Goal: Task Accomplishment & Management: Manage account settings

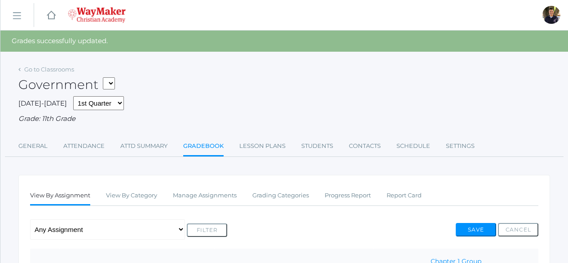
scroll to position [362, 0]
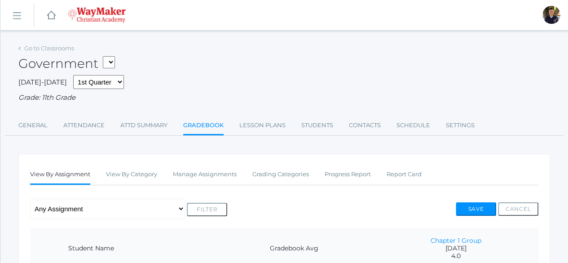
click at [18, 15] on rect at bounding box center [16, 16] width 14 height 14
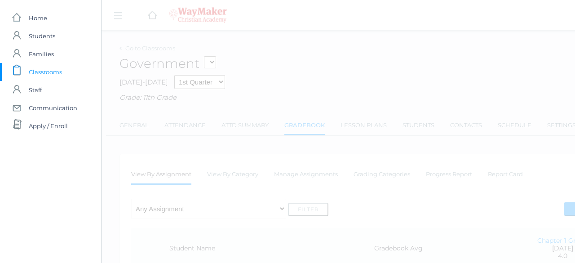
click at [44, 78] on span "Classrooms" at bounding box center [45, 72] width 33 height 18
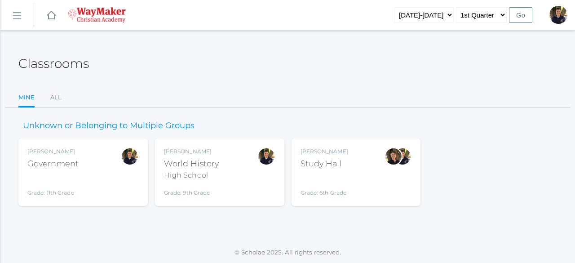
click at [192, 165] on div "World History" at bounding box center [191, 164] width 55 height 12
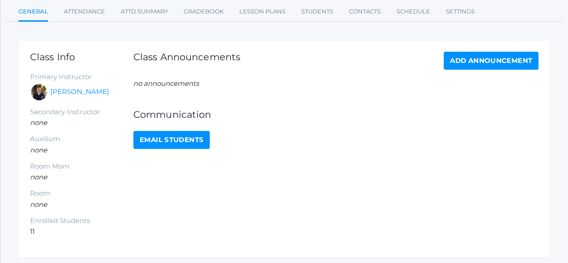
scroll to position [116, 0]
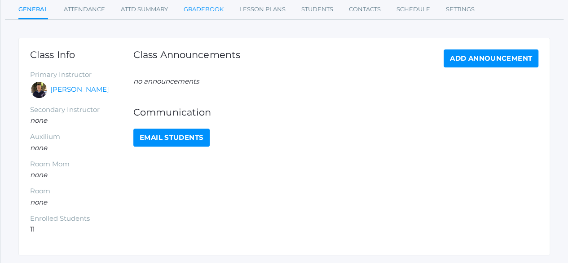
click at [197, 12] on link "Gradebook" at bounding box center [204, 9] width 40 height 18
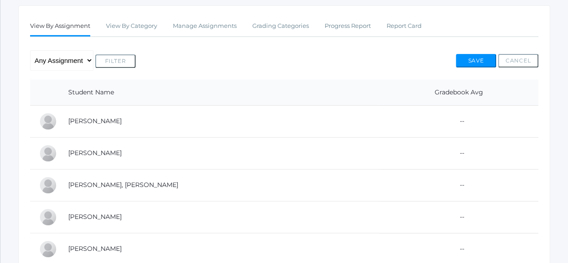
scroll to position [139, 0]
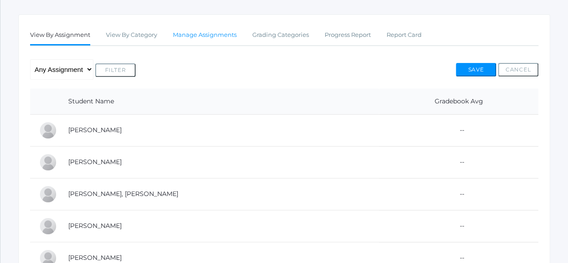
click at [215, 38] on link "Manage Assignments" at bounding box center [205, 35] width 64 height 18
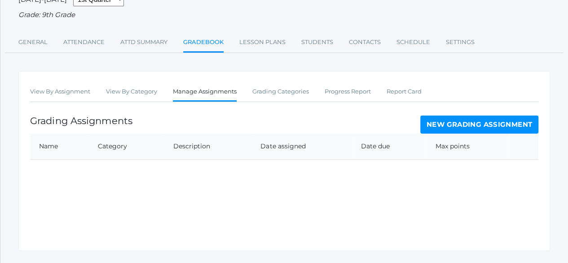
scroll to position [103, 0]
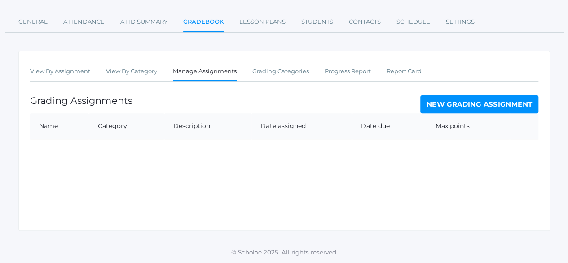
click at [57, 147] on div "View By Assignment View By Category Manage Assignments Grading Categories Progr…" at bounding box center [284, 141] width 532 height 180
click at [55, 128] on th "Name" at bounding box center [59, 126] width 59 height 26
click at [443, 97] on link "New Grading Assignment" at bounding box center [480, 104] width 118 height 18
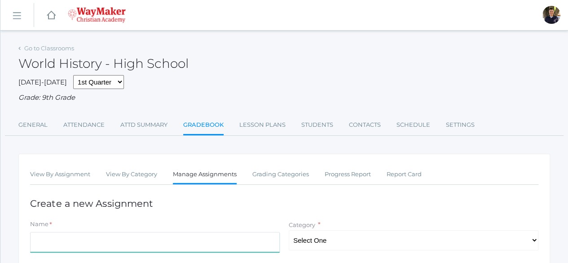
click at [98, 238] on input "Name" at bounding box center [155, 242] width 250 height 20
type input "W"
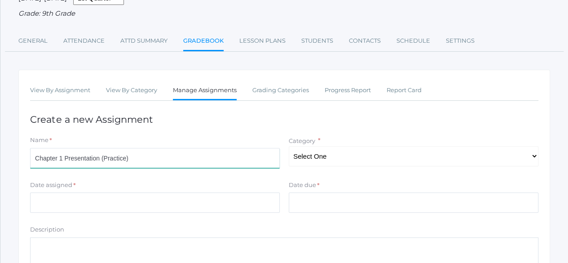
scroll to position [87, 0]
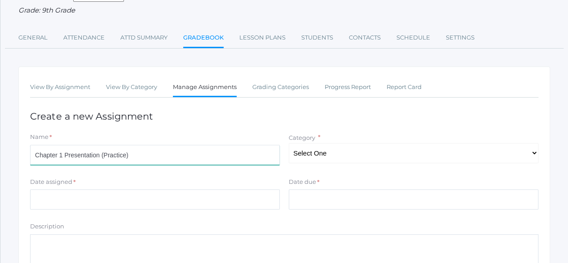
type input "Chapter 1 Presentation (Practice)"
click at [533, 152] on select "Select One Participation Project Presentation (Oral & Written) Quizzes & Tests" at bounding box center [414, 153] width 250 height 20
select select "1156"
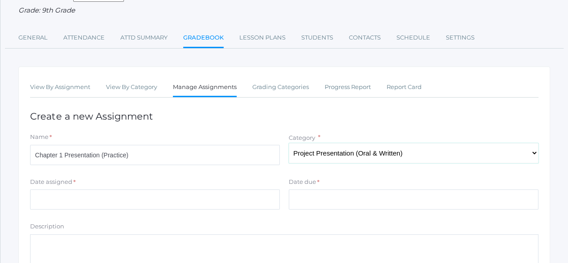
click at [289, 143] on select "Select One Participation Project Presentation (Oral & Written) Quizzes & Tests" at bounding box center [414, 153] width 250 height 20
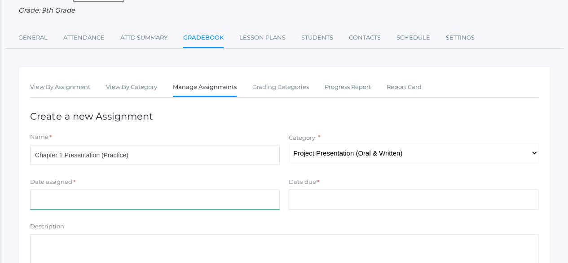
click at [79, 201] on input "Date assigned" at bounding box center [155, 199] width 250 height 20
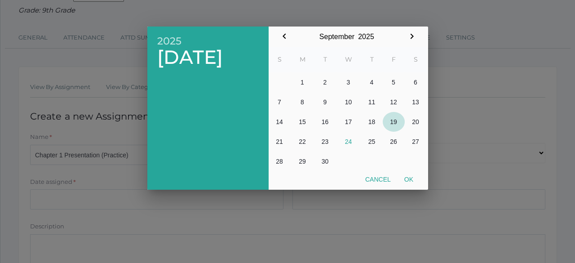
click at [394, 122] on button "19" at bounding box center [394, 122] width 22 height 20
click at [408, 182] on button "Ok" at bounding box center [409, 179] width 22 height 16
type input "[DATE]"
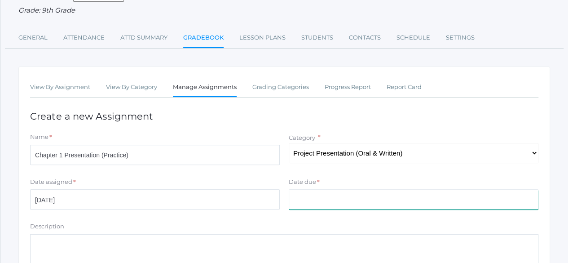
click at [368, 202] on input "Date due" at bounding box center [414, 199] width 250 height 20
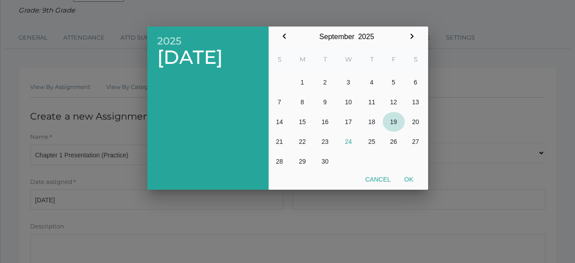
click at [395, 123] on button "19" at bounding box center [394, 122] width 22 height 20
click at [408, 176] on button "Ok" at bounding box center [409, 179] width 22 height 16
type input "[DATE]"
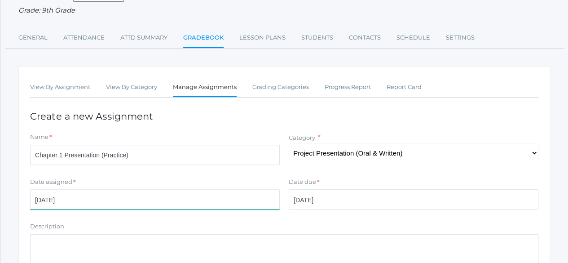
click at [94, 196] on input "[DATE]" at bounding box center [155, 199] width 250 height 20
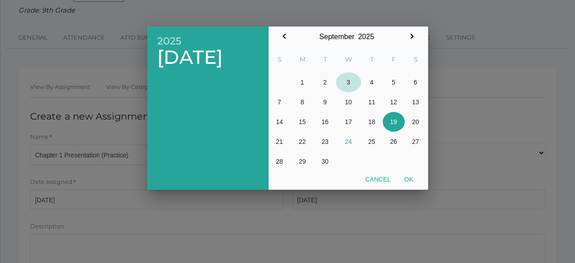
click at [346, 82] on button "3" at bounding box center [348, 82] width 25 height 20
click at [408, 182] on button "Ok" at bounding box center [409, 179] width 22 height 16
type input "[DATE]"
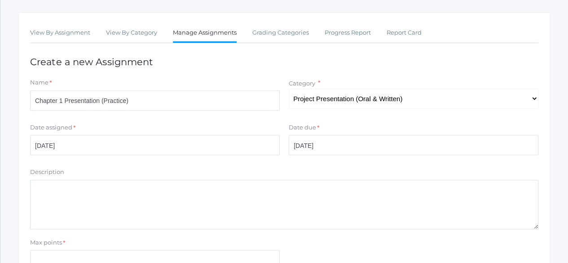
scroll to position [147, 0]
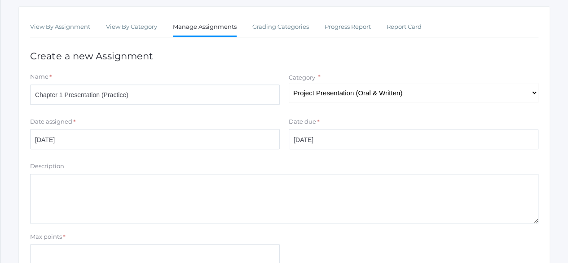
click at [200, 186] on textarea "Description" at bounding box center [284, 198] width 509 height 49
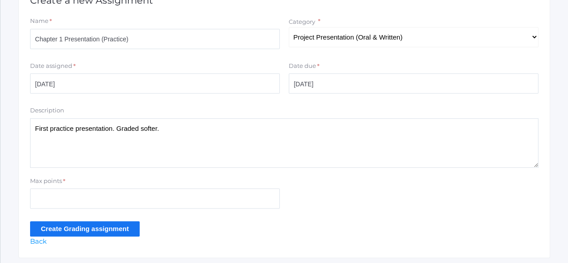
type textarea "First practice presentation. Graded softer."
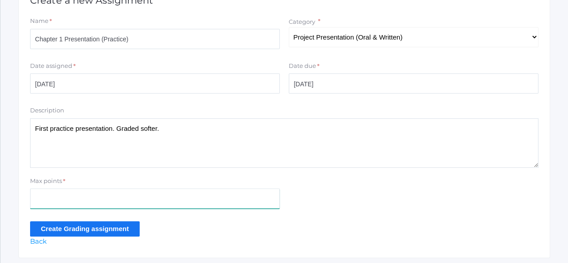
click at [161, 193] on input "Max points" at bounding box center [155, 198] width 250 height 20
type input "4"
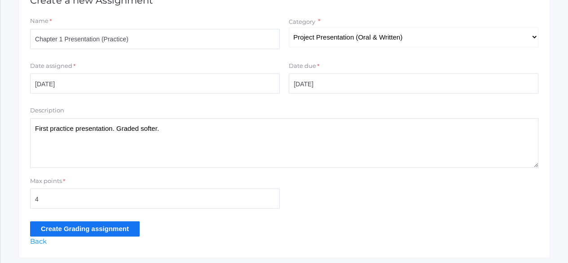
click at [102, 232] on input "Create Grading assignment" at bounding box center [85, 228] width 110 height 15
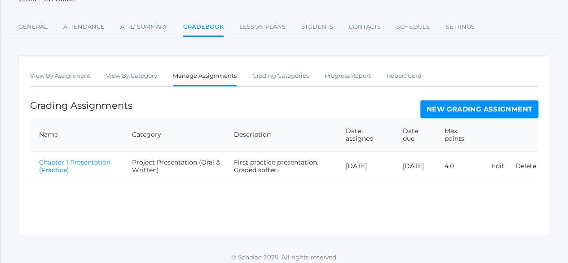
scroll to position [124, 0]
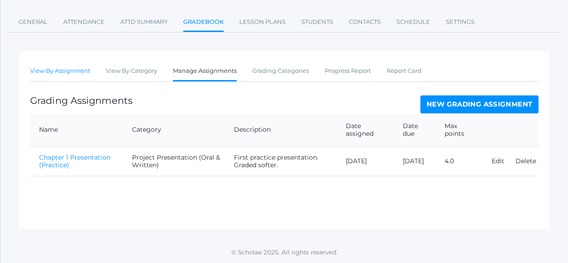
click at [68, 71] on link "View By Assignment" at bounding box center [60, 71] width 60 height 18
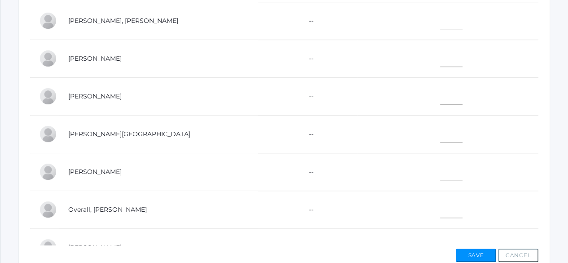
scroll to position [347, 0]
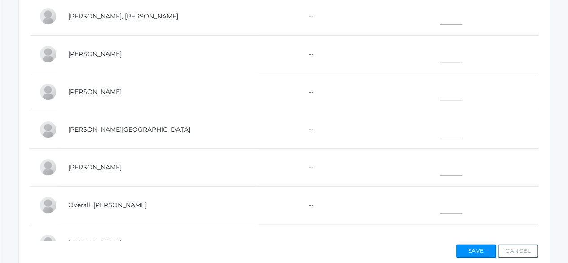
click at [427, 64] on td at bounding box center [448, 54] width 181 height 38
click at [440, 61] on input"] "text" at bounding box center [451, 52] width 22 height 20
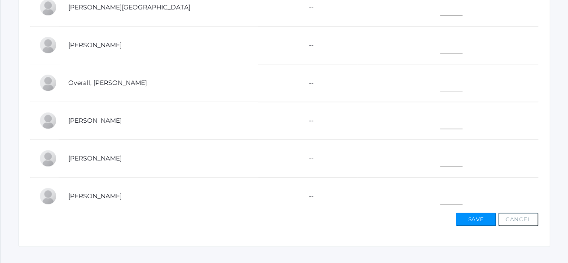
scroll to position [102, 0]
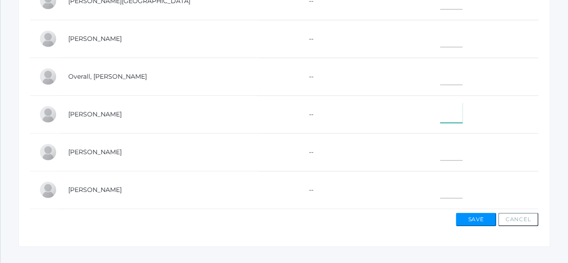
click at [440, 104] on input"] "text" at bounding box center [451, 112] width 22 height 20
type input"] "3.7"
click at [440, 144] on input"] "text" at bounding box center [451, 150] width 22 height 20
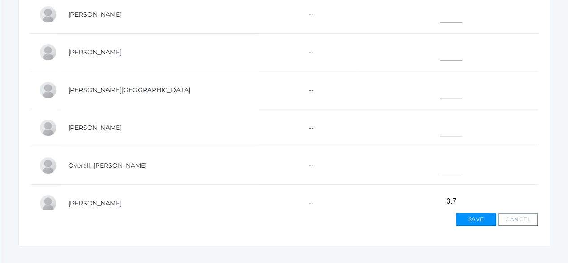
scroll to position [0, 0]
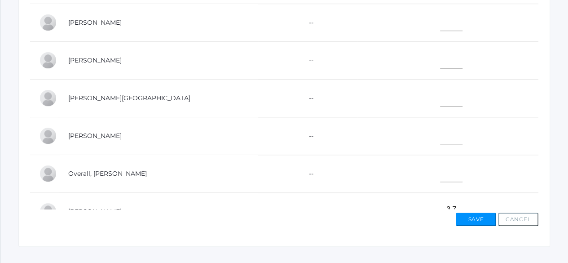
type input"] "3.98"
click at [440, 60] on input"] "text" at bounding box center [451, 59] width 22 height 20
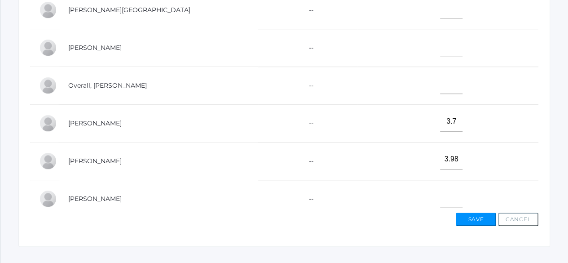
scroll to position [61, 0]
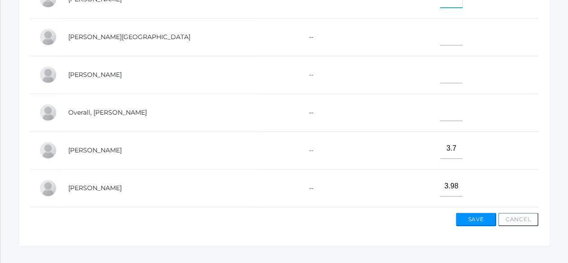
type input"] "3.98"
click at [440, 77] on input"] "text" at bounding box center [451, 73] width 22 height 20
type input"] "4"
click at [440, 40] on input"] "text" at bounding box center [451, 35] width 22 height 20
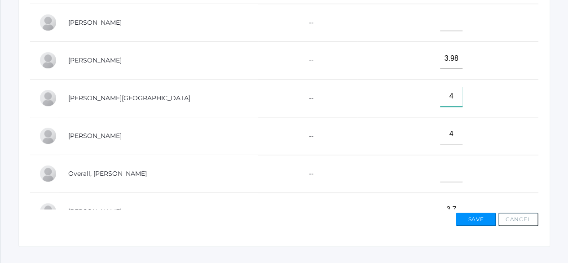
type input"] "4"
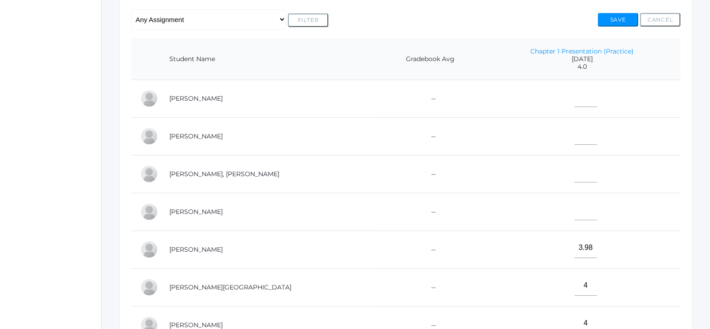
scroll to position [190, 0]
click at [568, 88] on input"] "text" at bounding box center [586, 95] width 22 height 20
type input"] "3.96"
click at [568, 136] on input"] "text" at bounding box center [586, 133] width 22 height 20
type input"] "3.9"
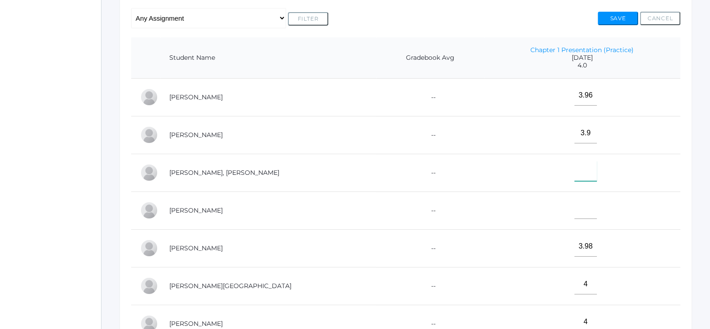
click at [568, 173] on input"] "text" at bounding box center [586, 171] width 22 height 20
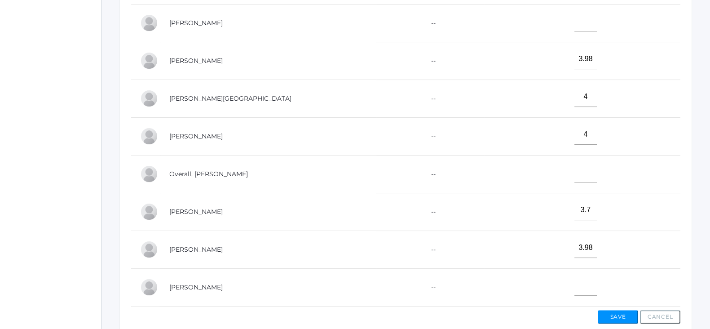
scroll to position [104, 0]
click at [568, 262] on input"] "text" at bounding box center [586, 285] width 22 height 20
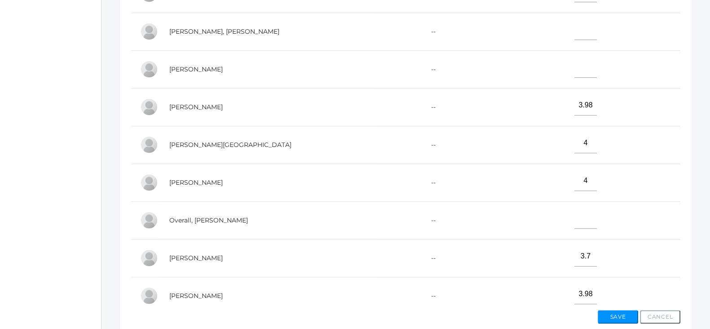
scroll to position [49, 0]
type input"] "4"
click at [568, 36] on input"] "text" at bounding box center [586, 32] width 22 height 20
type input"] "3.88"
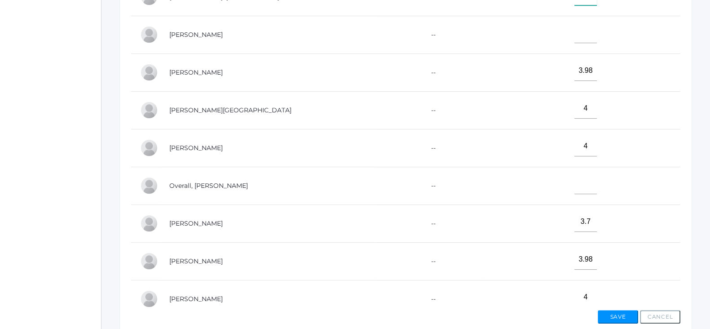
scroll to position [83, 0]
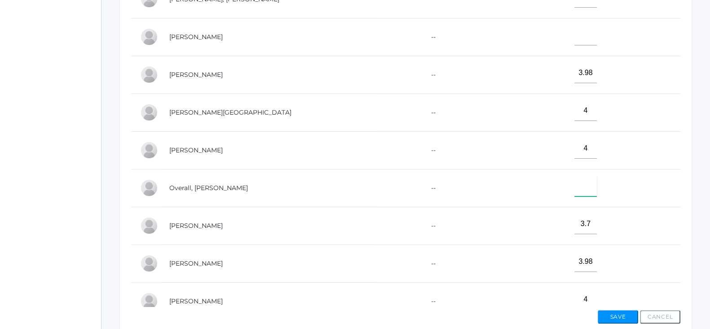
click at [568, 187] on input"] "text" at bounding box center [586, 186] width 22 height 20
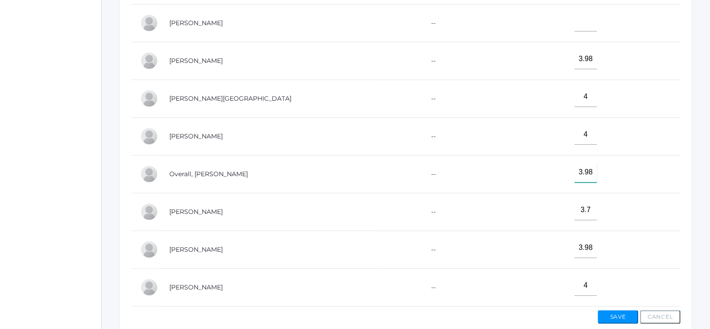
scroll to position [22, 0]
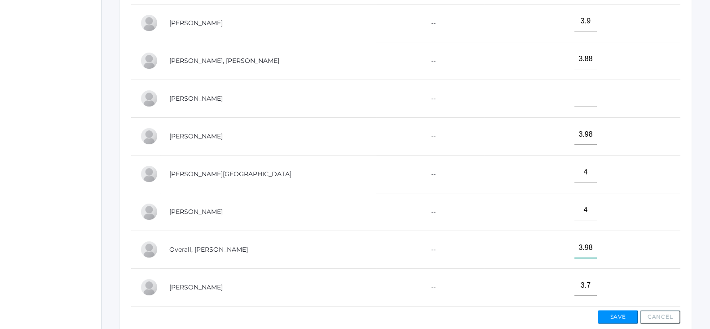
type input"] "3.98"
click at [568, 262] on button "Save" at bounding box center [618, 316] width 40 height 13
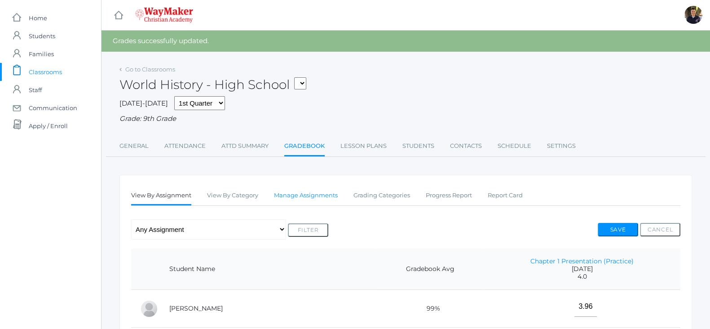
click at [297, 195] on link "Manage Assignments" at bounding box center [306, 195] width 64 height 18
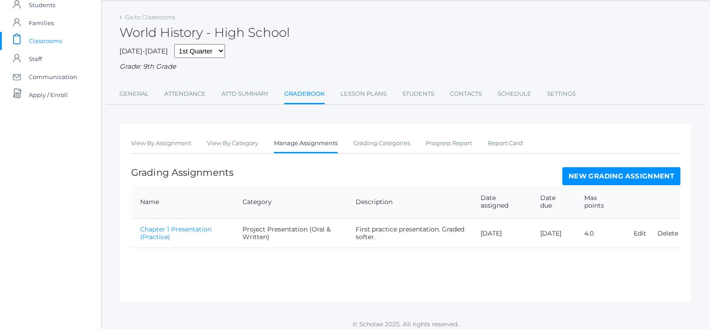
scroll to position [32, 0]
click at [607, 174] on link "New Grading Assignment" at bounding box center [622, 175] width 118 height 18
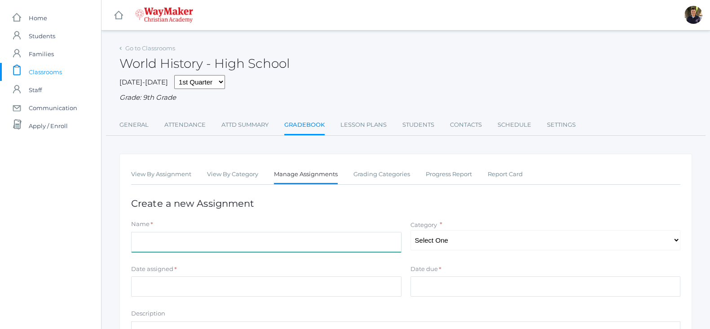
click at [200, 240] on input "Name" at bounding box center [266, 242] width 270 height 20
type input "Chapter 2 Presentation"
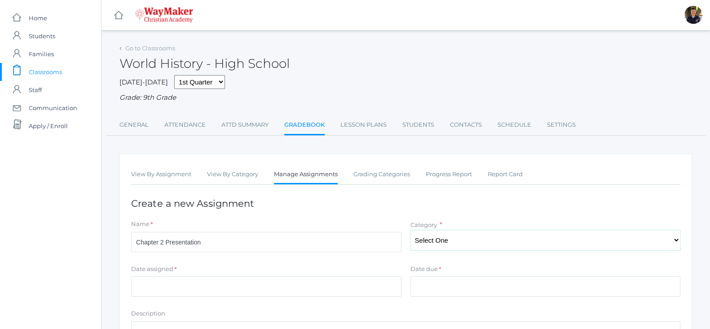
click at [673, 239] on select "Select One Participation Project Presentation (Oral & Written) Quizzes & Tests" at bounding box center [546, 240] width 270 height 20
select select "1156"
click at [411, 230] on select "Select One Participation Project Presentation (Oral & Written) Quizzes & Tests" at bounding box center [546, 240] width 270 height 20
click at [258, 290] on input "Date assigned" at bounding box center [266, 286] width 270 height 20
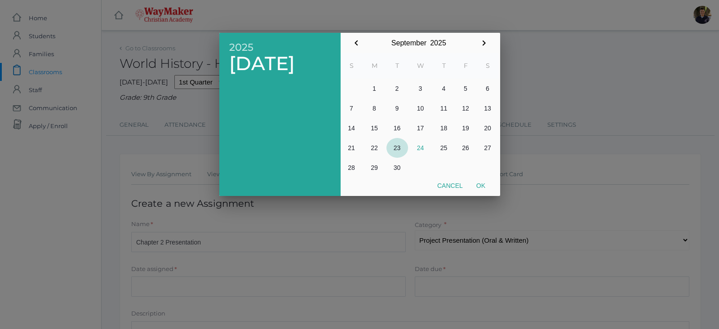
click at [394, 149] on button "23" at bounding box center [397, 148] width 22 height 20
click at [479, 190] on button "Ok" at bounding box center [481, 185] width 22 height 16
type input "[DATE]"
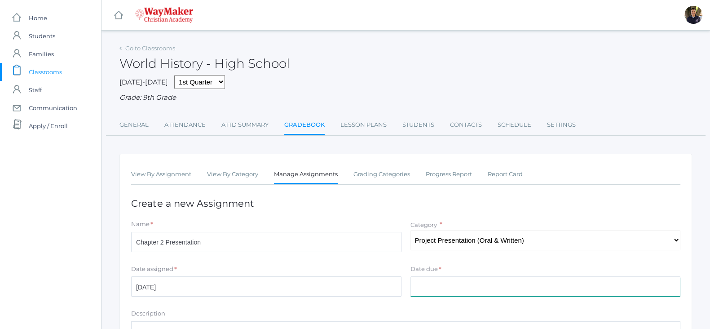
click at [508, 290] on input "Date due" at bounding box center [546, 286] width 270 height 20
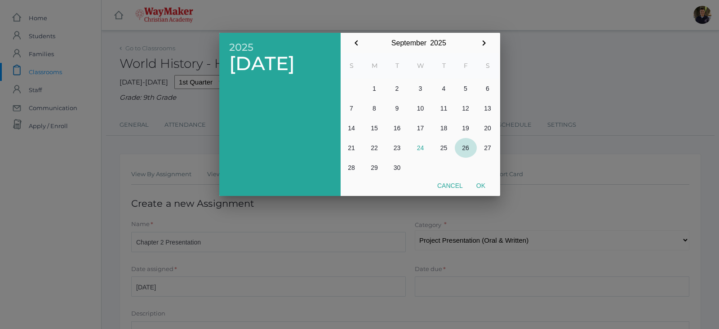
click at [461, 151] on button "26" at bounding box center [466, 148] width 22 height 20
click at [485, 186] on button "Ok" at bounding box center [481, 185] width 22 height 16
type input "[DATE]"
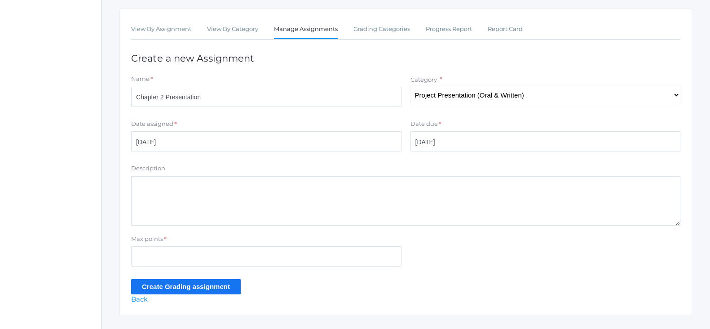
scroll to position [146, 0]
click at [232, 254] on input "Max points" at bounding box center [266, 256] width 270 height 20
type input "4"
click at [215, 286] on input "Create Grading assignment" at bounding box center [186, 286] width 110 height 15
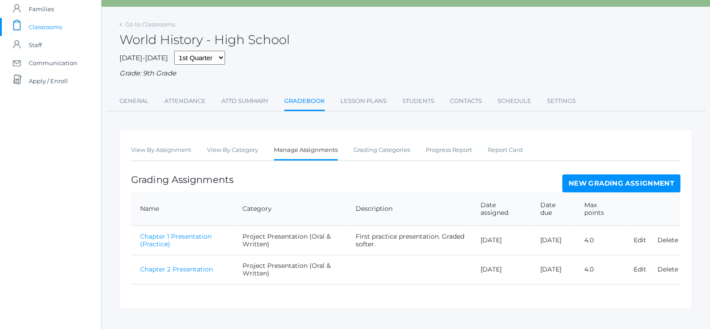
scroll to position [58, 0]
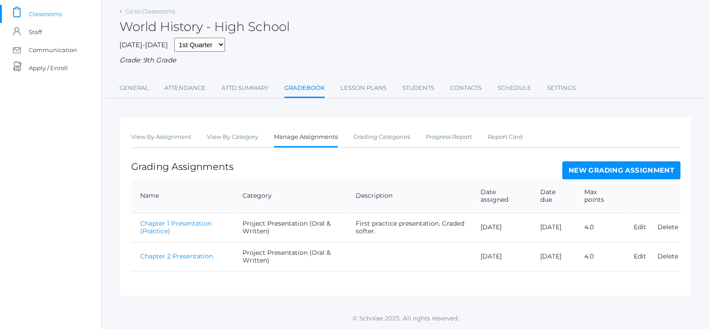
click at [612, 170] on link "New Grading Assignment" at bounding box center [622, 170] width 118 height 18
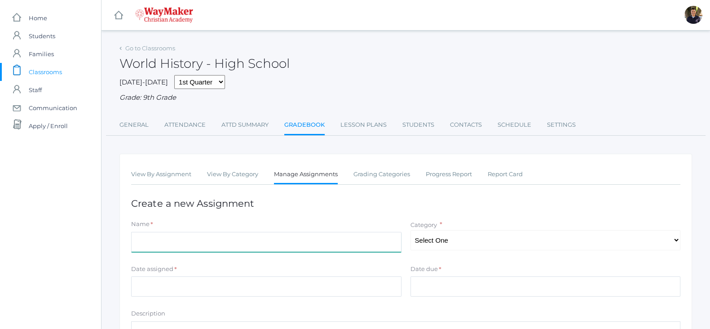
click at [270, 246] on input "Name" at bounding box center [266, 242] width 270 height 20
type input "Chapter 3 Presentation"
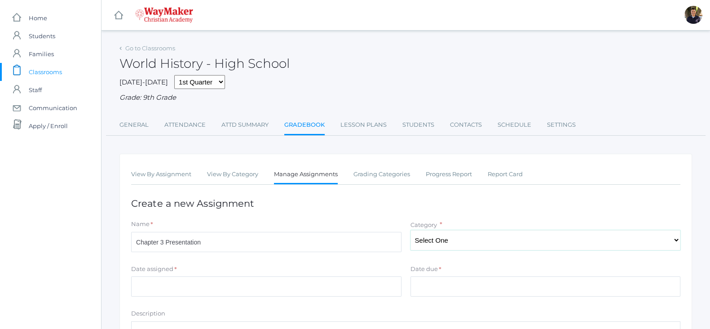
click at [675, 241] on select "Select One Participation Project Presentation (Oral & Written) Quizzes & Tests" at bounding box center [546, 240] width 270 height 20
select select "1156"
click at [411, 230] on select "Select One Participation Project Presentation (Oral & Written) Quizzes & Tests" at bounding box center [546, 240] width 270 height 20
click at [382, 288] on input "Date assigned" at bounding box center [266, 286] width 270 height 20
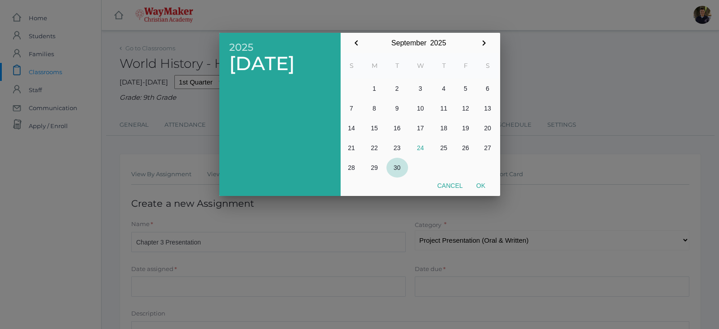
click at [398, 168] on button "30" at bounding box center [397, 168] width 22 height 20
click at [477, 187] on button "Ok" at bounding box center [481, 185] width 22 height 16
type input "[DATE]"
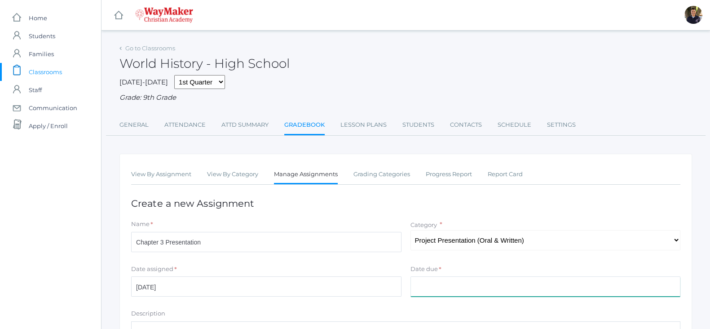
click at [443, 295] on input "Date due" at bounding box center [546, 286] width 270 height 20
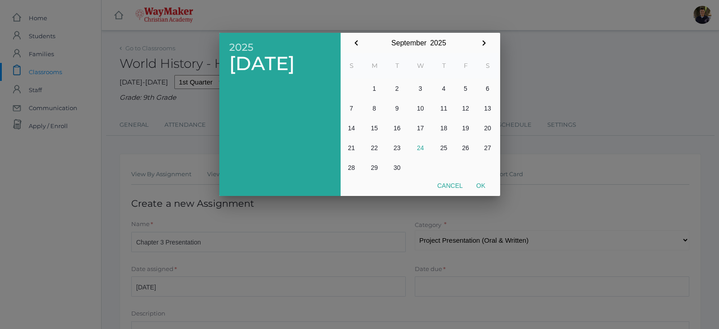
click at [443, 287] on div at bounding box center [359, 123] width 719 height 411
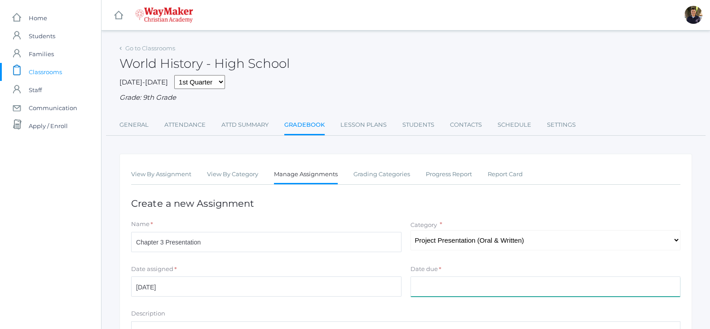
click at [443, 287] on input "Date due" at bounding box center [546, 286] width 270 height 20
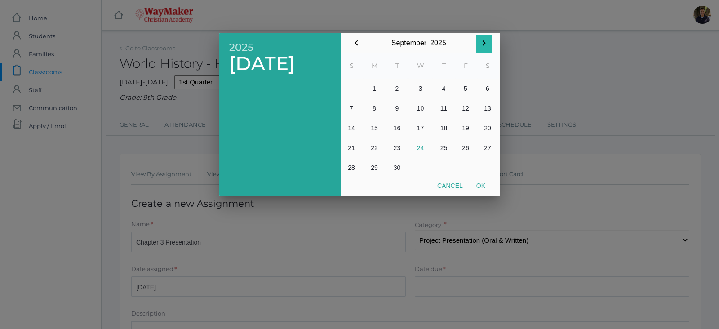
click at [487, 41] on icon "button" at bounding box center [483, 43] width 11 height 11
click at [465, 89] on button "3" at bounding box center [466, 89] width 22 height 20
click at [481, 185] on button "Ok" at bounding box center [481, 185] width 22 height 16
type input "[DATE]"
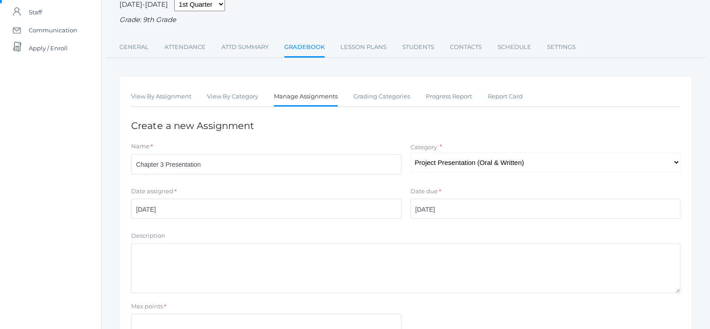
scroll to position [114, 0]
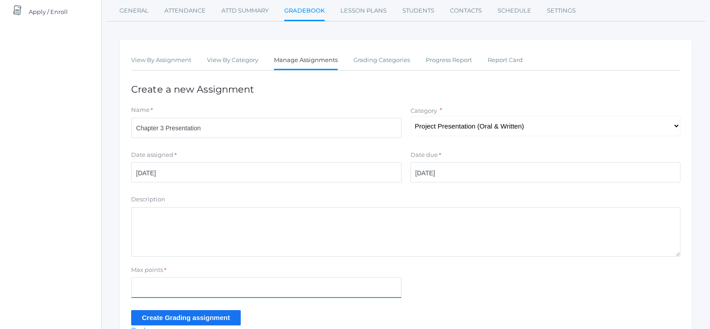
click at [303, 282] on input "Max points" at bounding box center [266, 287] width 270 height 20
type input "4"
click at [205, 317] on input "Create Grading assignment" at bounding box center [186, 317] width 110 height 15
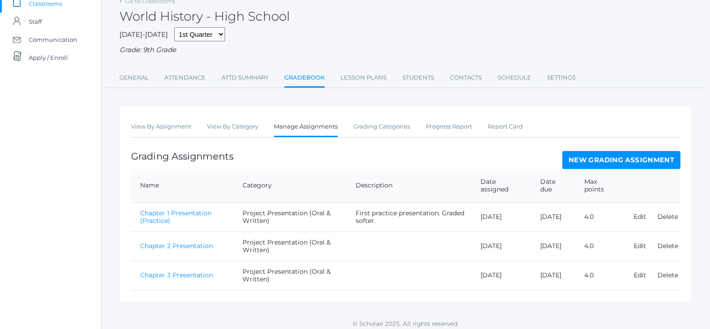
scroll to position [72, 0]
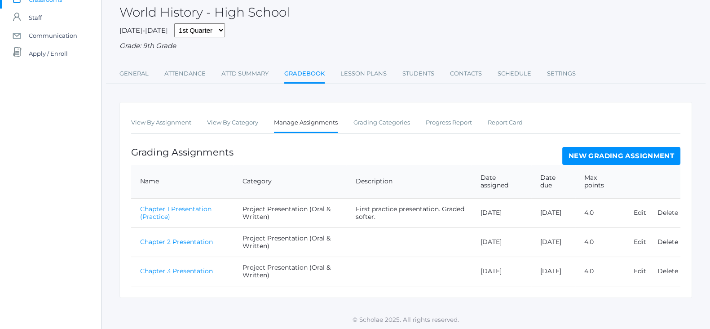
click at [616, 151] on link "New Grading Assignment" at bounding box center [622, 156] width 118 height 18
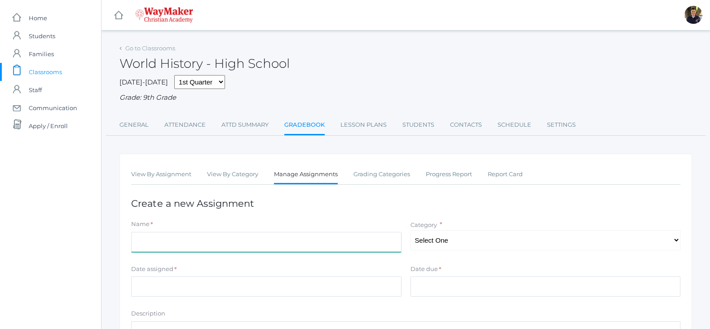
click at [306, 243] on input "Name" at bounding box center [266, 242] width 270 height 20
type input "Weekly Participation Average"
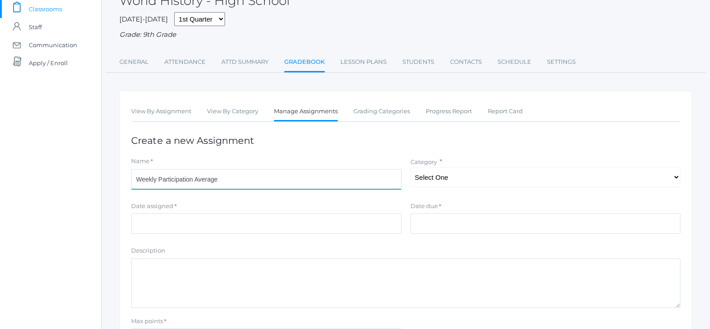
scroll to position [63, 0]
click at [302, 271] on textarea "Description" at bounding box center [405, 282] width 549 height 49
paste textarea "1-4 participation points are based on: Is the student… prepared/ready, positive…"
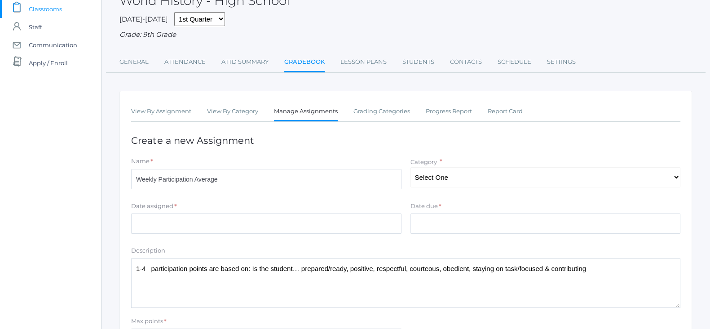
type textarea "1-4 participation points are based on: Is the student… prepared/ready, positive…"
click at [248, 225] on input "Date assigned" at bounding box center [266, 223] width 270 height 20
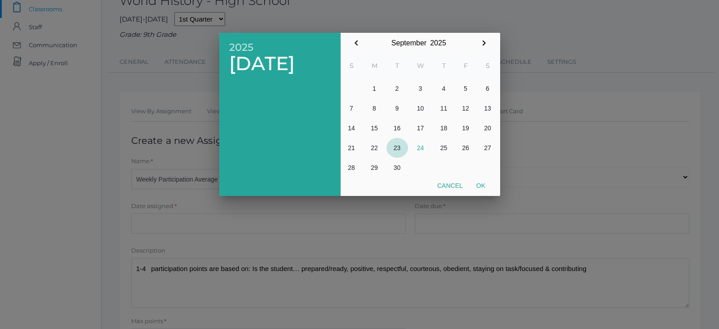
click at [396, 155] on button "23" at bounding box center [397, 148] width 22 height 20
click at [483, 188] on button "Ok" at bounding box center [481, 185] width 22 height 16
type input "[DATE]"
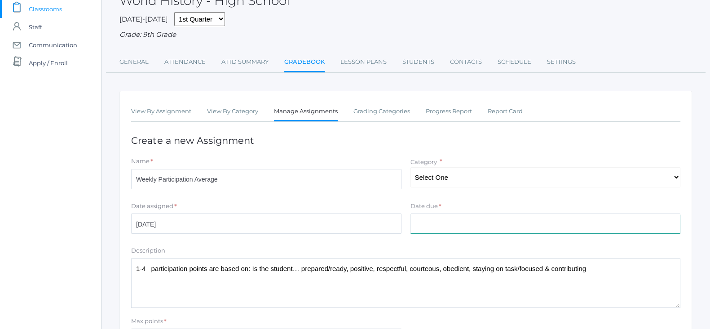
click at [462, 226] on input "Date due" at bounding box center [546, 223] width 270 height 20
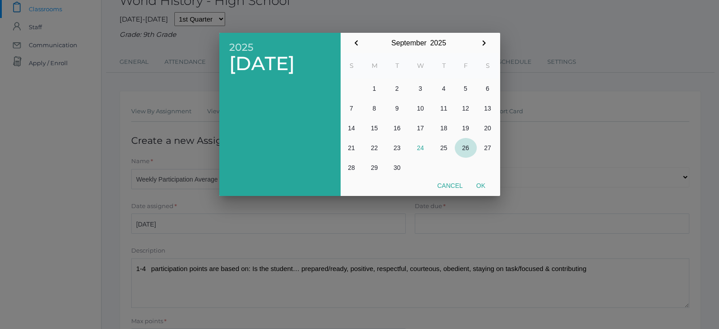
click at [466, 150] on button "26" at bounding box center [466, 148] width 22 height 20
click at [481, 186] on button "Ok" at bounding box center [481, 185] width 22 height 16
type input "[DATE]"
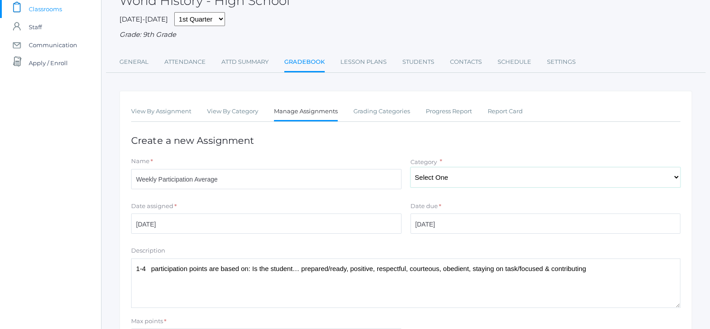
click at [676, 178] on select "Select One Participation Project Presentation (Oral & Written) Quizzes & Tests" at bounding box center [546, 177] width 270 height 20
select select "1155"
click at [411, 167] on select "Select One Participation Project Presentation (Oral & Written) Quizzes & Tests" at bounding box center [546, 177] width 270 height 20
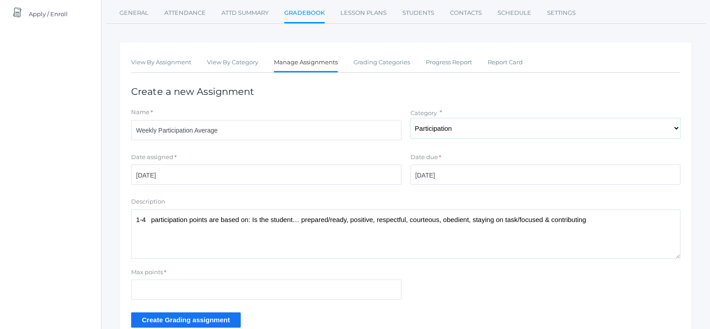
scroll to position [164, 0]
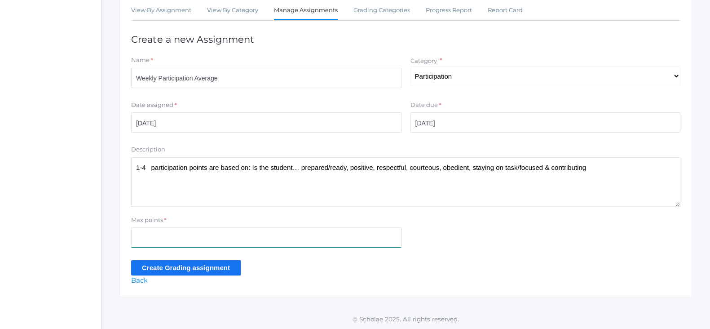
click at [215, 239] on input "Max points" at bounding box center [266, 237] width 270 height 20
type input "4"
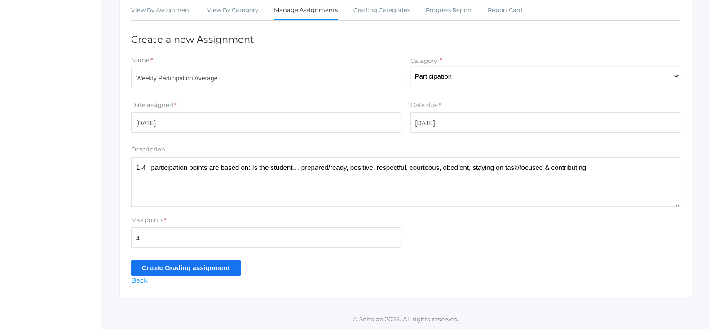
click at [191, 267] on input "Create Grading assignment" at bounding box center [186, 267] width 110 height 15
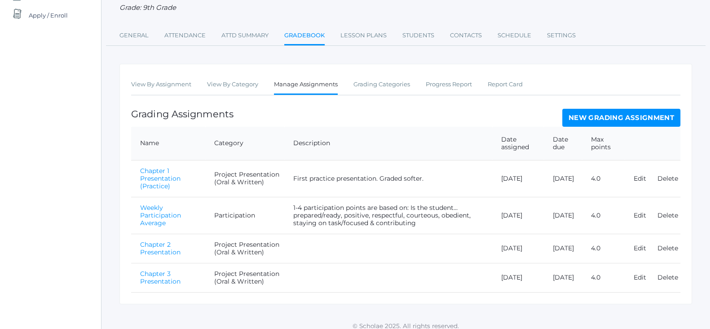
scroll to position [114, 0]
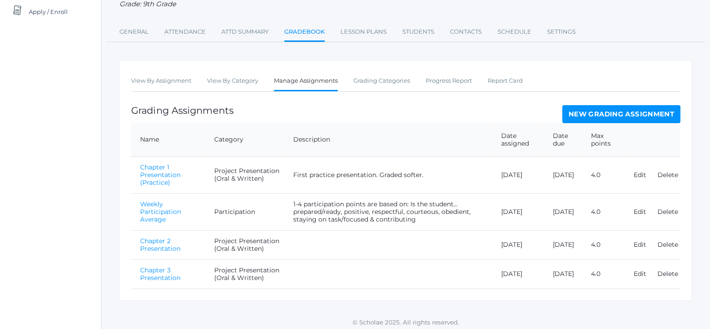
click at [592, 108] on link "New Grading Assignment" at bounding box center [622, 114] width 118 height 18
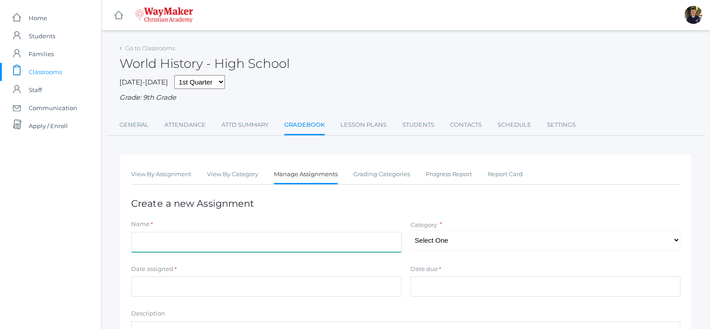
click at [272, 244] on input "Name" at bounding box center [266, 242] width 270 height 20
type input "Weekly Participation Average"
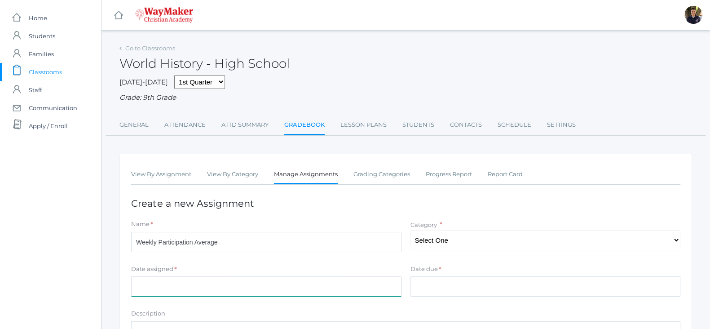
click at [243, 291] on input "Date assigned" at bounding box center [266, 286] width 270 height 20
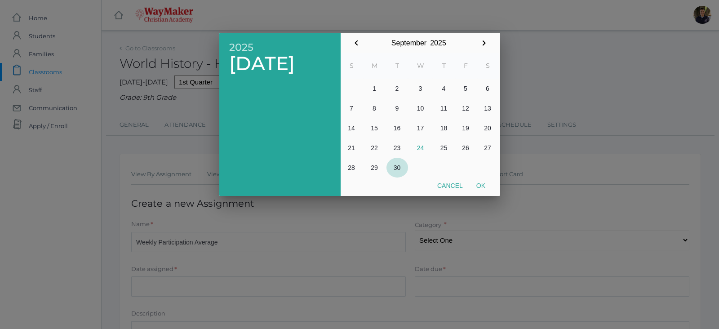
click at [398, 166] on button "30" at bounding box center [397, 168] width 22 height 20
click at [483, 185] on button "Ok" at bounding box center [481, 185] width 22 height 16
type input "[DATE]"
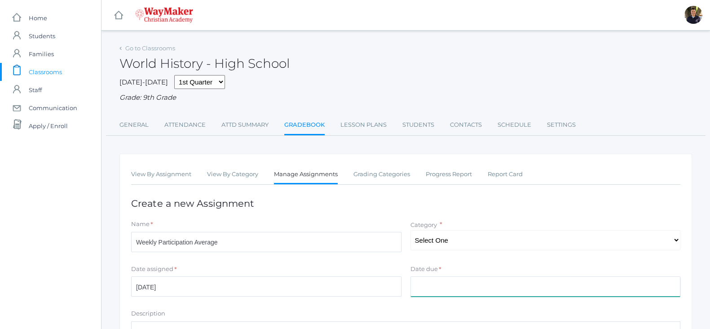
click at [454, 287] on input "Date due" at bounding box center [546, 286] width 270 height 20
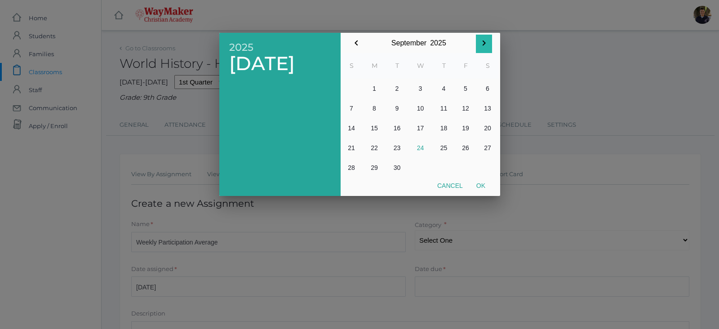
click at [486, 41] on icon "button" at bounding box center [483, 43] width 11 height 11
click at [465, 87] on button "3" at bounding box center [466, 89] width 22 height 20
click at [481, 184] on button "Ok" at bounding box center [481, 185] width 22 height 16
type input "[DATE]"
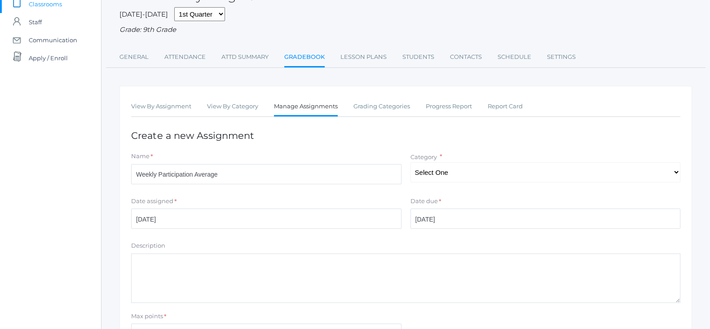
scroll to position [69, 0]
click at [368, 279] on textarea "Description" at bounding box center [405, 276] width 549 height 49
paste textarea "1-4 participation points are based on: Is the student… prepared/ready, positive…"
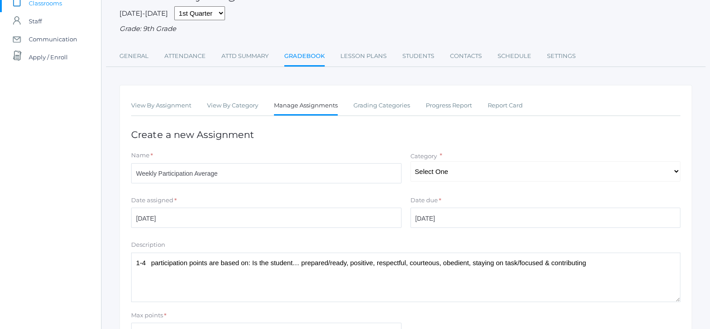
type textarea "1-4 participation points are based on: Is the student… prepared/ready, positive…"
click at [676, 173] on select "Select One Participation Project Presentation (Oral & Written) Quizzes & Tests" at bounding box center [546, 171] width 270 height 20
select select "1155"
click at [411, 161] on select "Select One Participation Project Presentation (Oral & Written) Quizzes & Tests" at bounding box center [546, 171] width 270 height 20
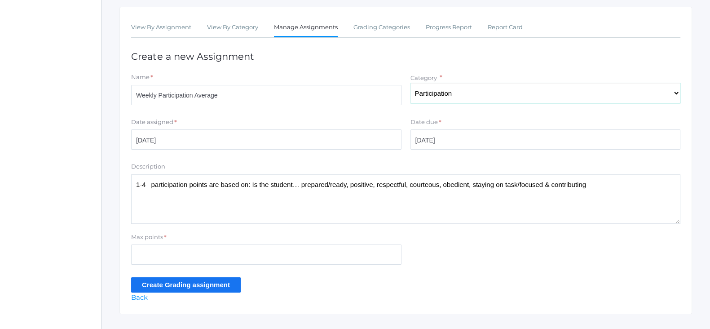
scroll to position [149, 0]
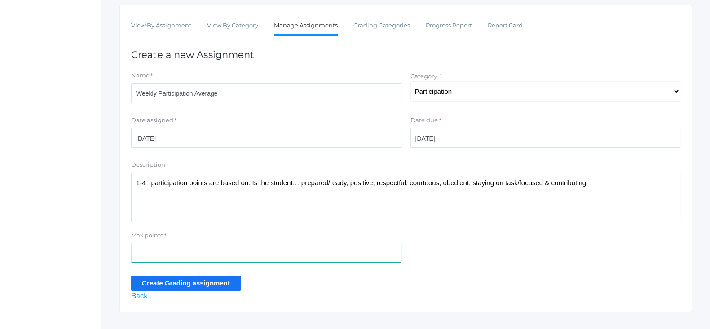
click at [276, 254] on input "Max points" at bounding box center [266, 253] width 270 height 20
type input "4"
click at [222, 281] on input "Create Grading assignment" at bounding box center [186, 282] width 110 height 15
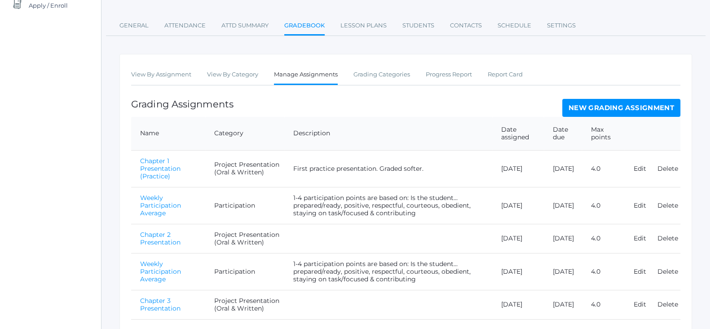
scroll to position [155, 0]
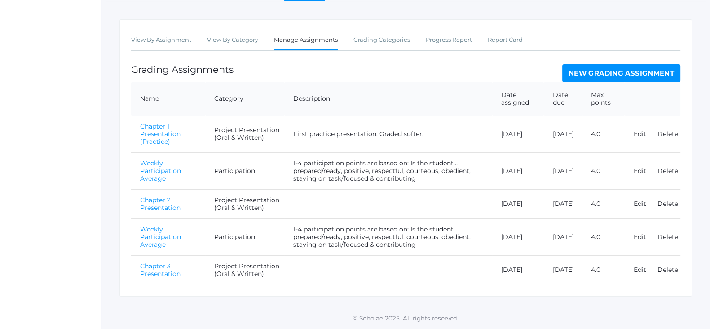
click at [593, 72] on link "New Grading Assignment" at bounding box center [622, 73] width 118 height 18
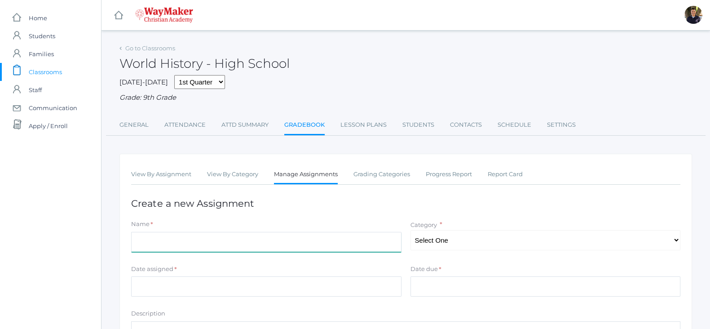
click at [339, 250] on input "Name" at bounding box center [266, 242] width 270 height 20
type input "Weekly Participation Average"
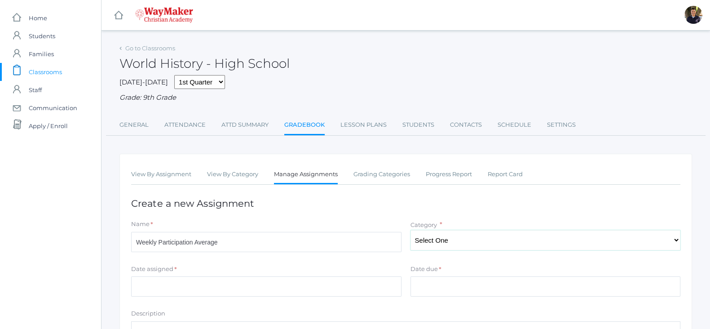
click at [677, 241] on select "Select One Participation Project Presentation (Oral & Written) Quizzes & Tests" at bounding box center [546, 240] width 270 height 20
select select "1155"
click at [411, 230] on select "Select One Participation Project Presentation (Oral & Written) Quizzes & Tests" at bounding box center [546, 240] width 270 height 20
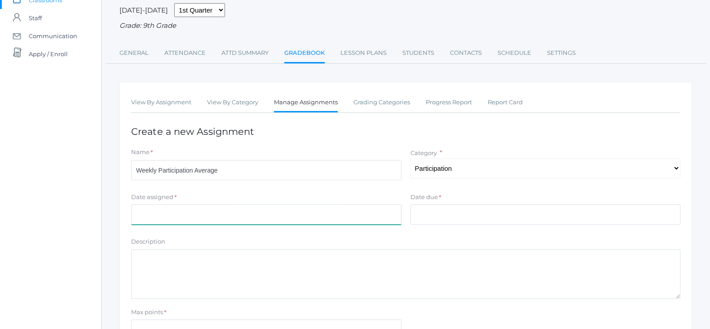
click at [316, 219] on input "Date assigned" at bounding box center [266, 214] width 270 height 20
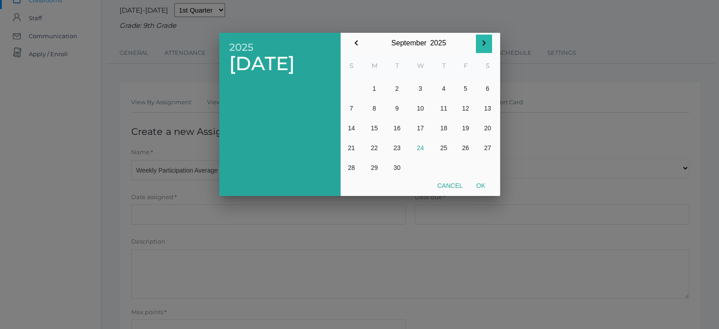
click at [485, 44] on icon "button" at bounding box center [483, 43] width 11 height 11
click at [396, 111] on button "7" at bounding box center [397, 108] width 22 height 20
click at [482, 188] on button "Ok" at bounding box center [481, 185] width 22 height 16
type input "[DATE]"
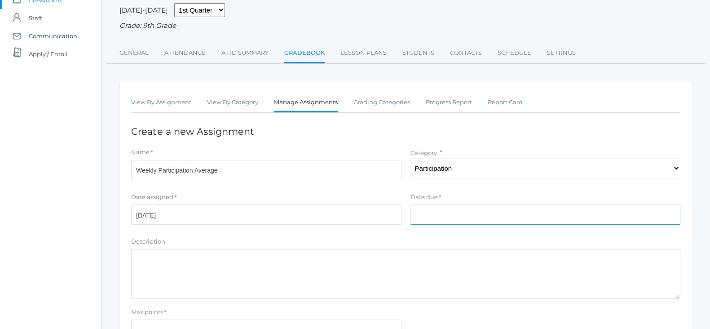
click at [436, 213] on input "Date due" at bounding box center [546, 214] width 270 height 20
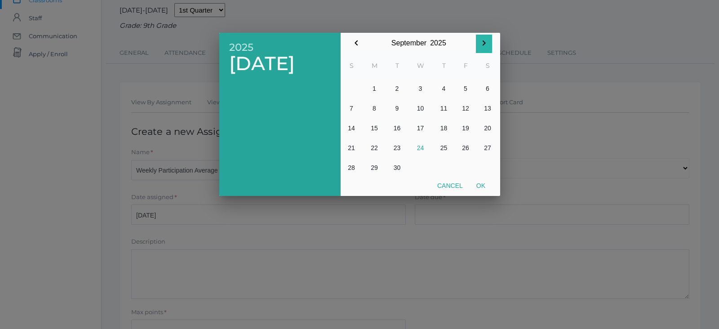
click at [485, 44] on icon "button" at bounding box center [483, 43] width 11 height 11
click at [465, 108] on button "10" at bounding box center [466, 108] width 22 height 20
click at [480, 186] on button "Ok" at bounding box center [481, 185] width 22 height 16
type input "[DATE]"
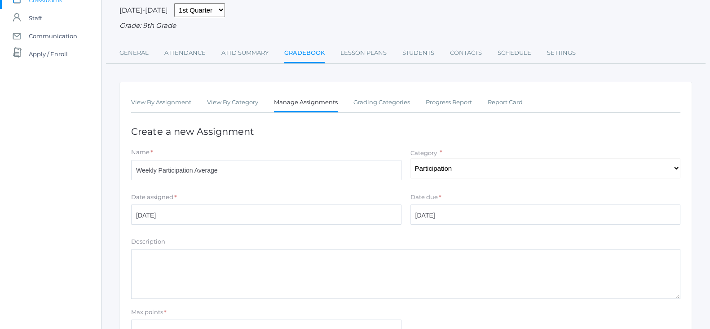
click at [268, 261] on textarea "Description" at bounding box center [405, 273] width 549 height 49
paste textarea "1-4 participation points are based on: Is the student… prepared/ready, positive…"
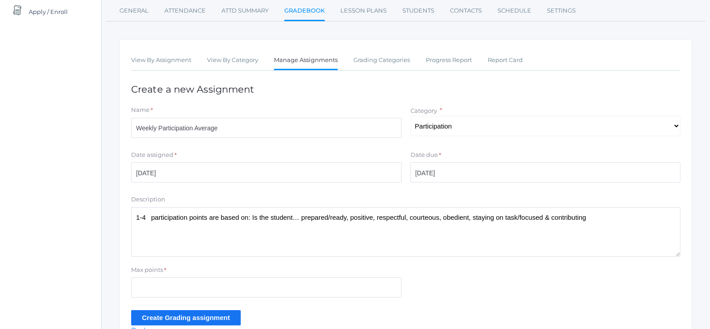
scroll to position [159, 0]
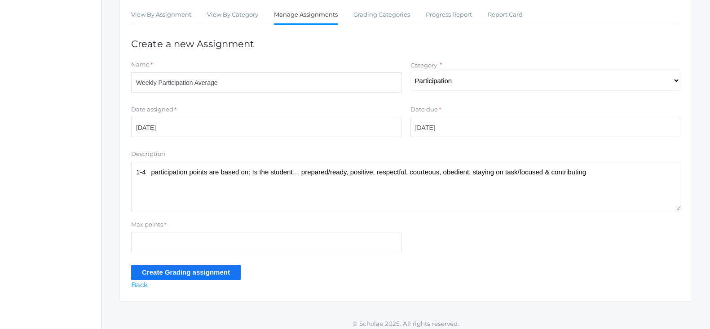
type textarea "1-4 participation points are based on: Is the student… prepared/ready, positive…"
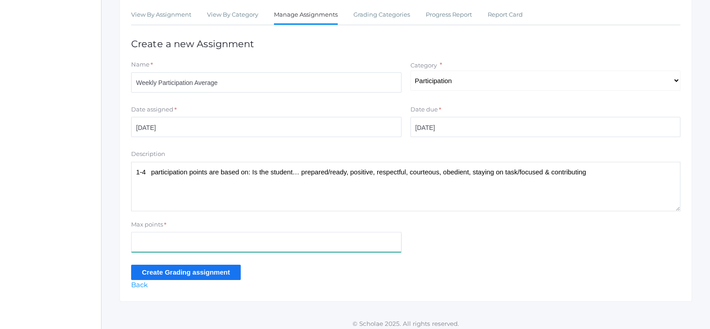
click at [322, 250] on input "Max points" at bounding box center [266, 242] width 270 height 20
type input "4"
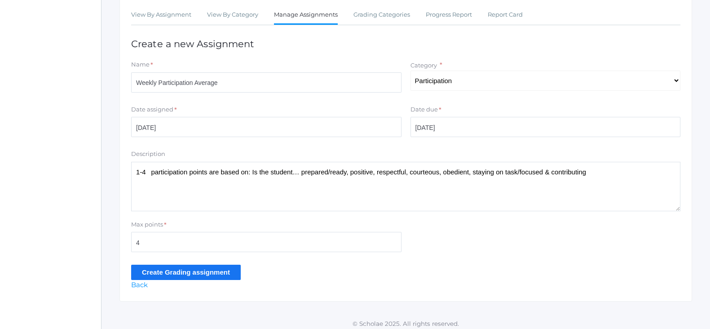
click at [232, 275] on input "Create Grading assignment" at bounding box center [186, 272] width 110 height 15
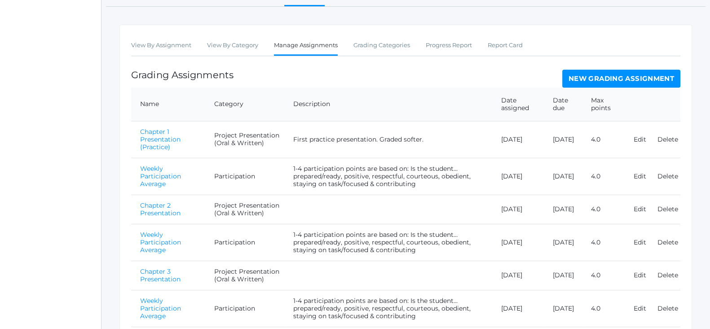
scroll to position [191, 0]
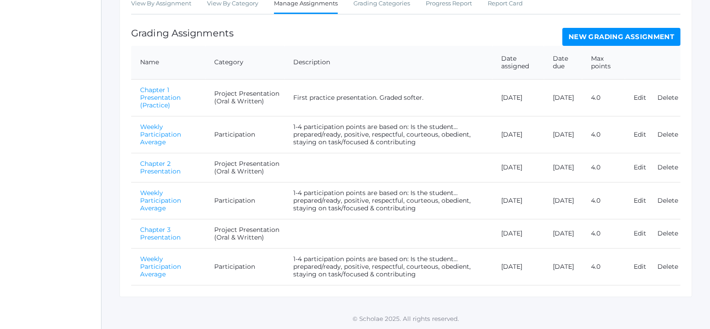
click at [619, 37] on link "New Grading Assignment" at bounding box center [622, 37] width 118 height 18
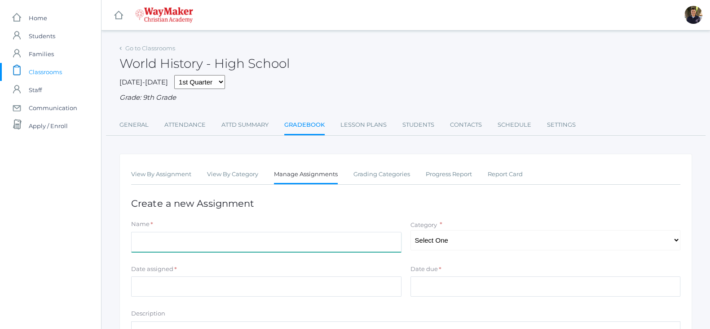
click at [203, 245] on input "Name" at bounding box center [266, 242] width 270 height 20
type input "Chapter 4 Presentation"
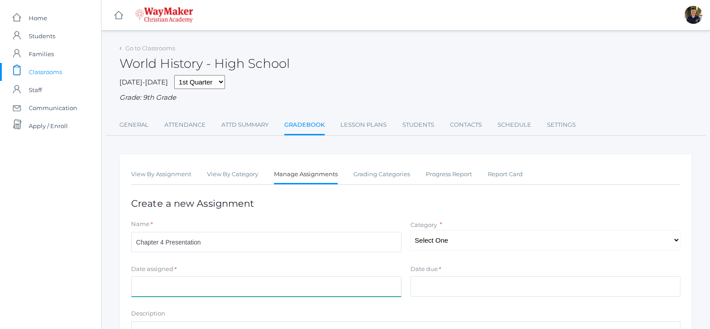
click at [344, 289] on input "Date assigned" at bounding box center [266, 286] width 270 height 20
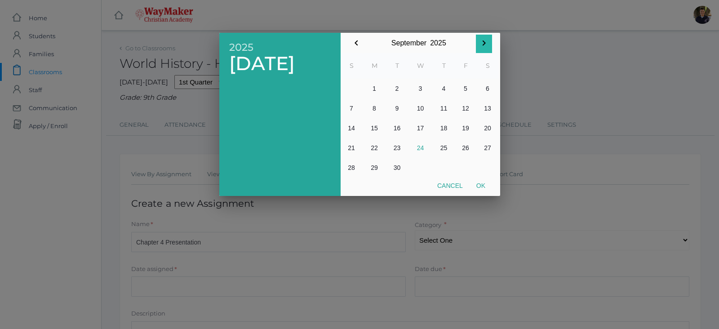
click at [487, 44] on icon "button" at bounding box center [483, 43] width 11 height 11
click at [396, 111] on button "7" at bounding box center [397, 108] width 22 height 20
click at [481, 190] on button "Ok" at bounding box center [481, 185] width 22 height 16
type input "[DATE]"
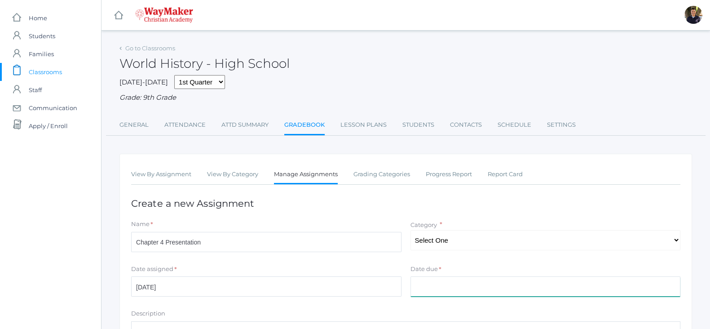
click at [479, 281] on input "Date due" at bounding box center [546, 286] width 270 height 20
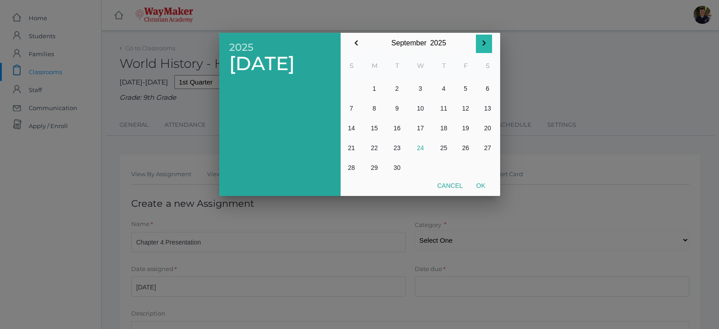
click at [480, 45] on icon "button" at bounding box center [483, 43] width 11 height 11
click at [465, 111] on button "10" at bounding box center [466, 108] width 22 height 20
click at [482, 184] on button "Ok" at bounding box center [481, 185] width 22 height 16
type input "[DATE]"
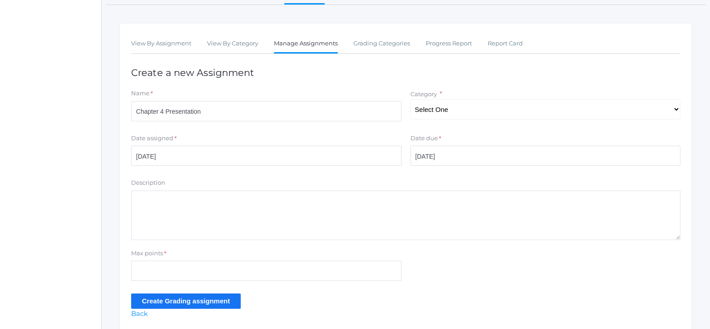
scroll to position [132, 0]
click at [369, 193] on textarea "Description" at bounding box center [405, 214] width 549 height 49
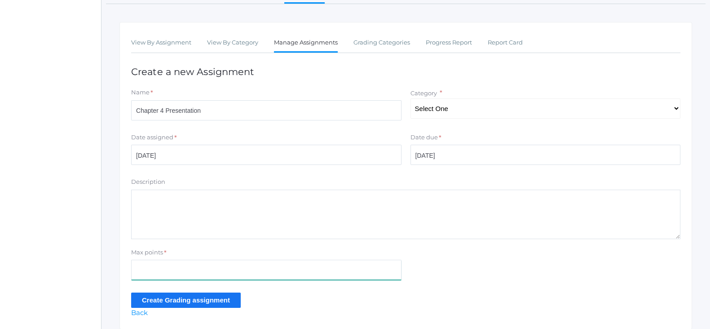
click at [262, 262] on input "Max points" at bounding box center [266, 270] width 270 height 20
type input "4"
click at [214, 301] on input "Create Grading assignment" at bounding box center [186, 299] width 110 height 15
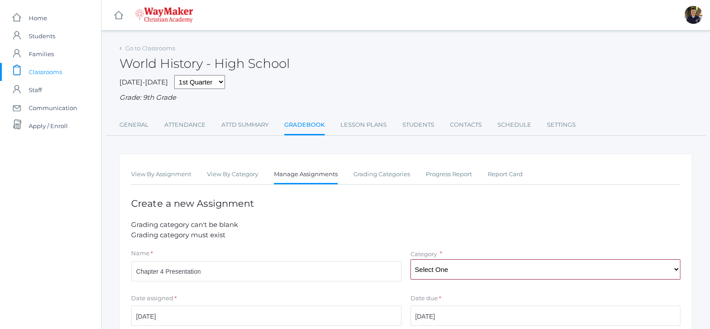
click at [678, 271] on select "Select One Participation Project Presentation (Oral & Written) Quizzes & Tests" at bounding box center [546, 269] width 270 height 20
select select "1156"
click at [411, 259] on select "Select One Participation Project Presentation (Oral & Written) Quizzes & Tests" at bounding box center [546, 269] width 270 height 20
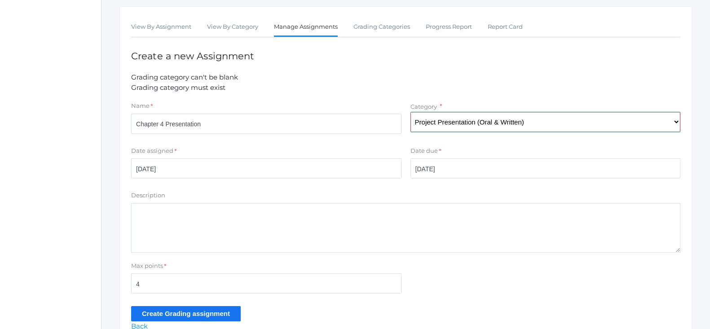
scroll to position [151, 0]
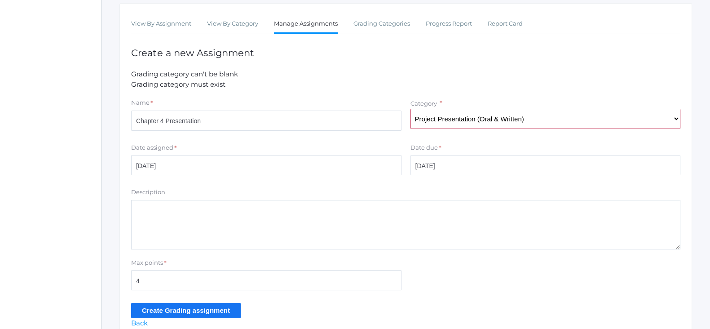
click at [181, 311] on input "Create Grading assignment" at bounding box center [186, 310] width 110 height 15
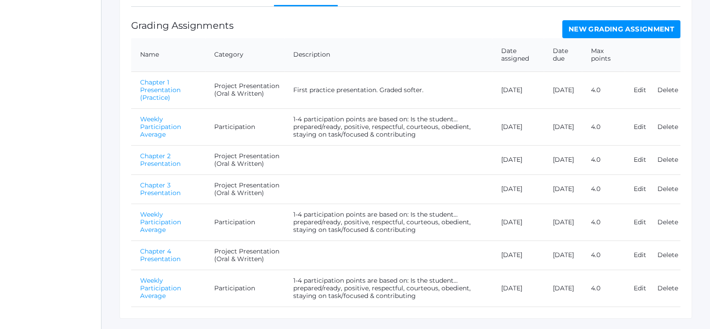
scroll to position [205, 0]
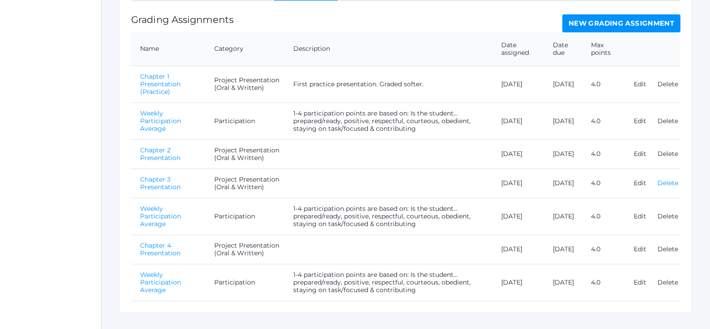
click at [665, 184] on link "Delete" at bounding box center [668, 183] width 21 height 8
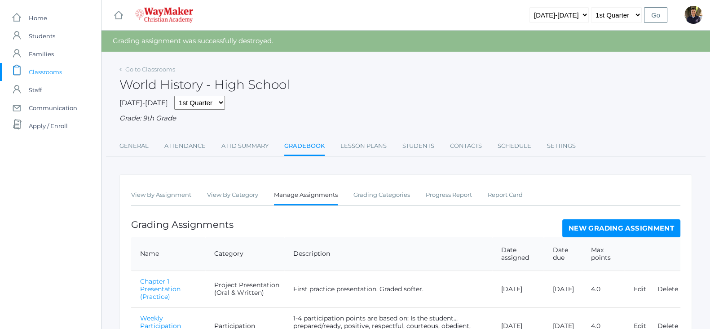
click at [580, 232] on link "New Grading Assignment" at bounding box center [622, 228] width 118 height 18
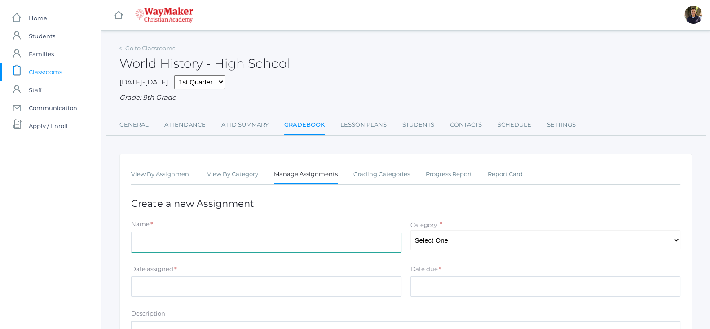
click at [265, 245] on input "Name" at bounding box center [266, 242] width 270 height 20
type input "Chapter 3 Presentation"
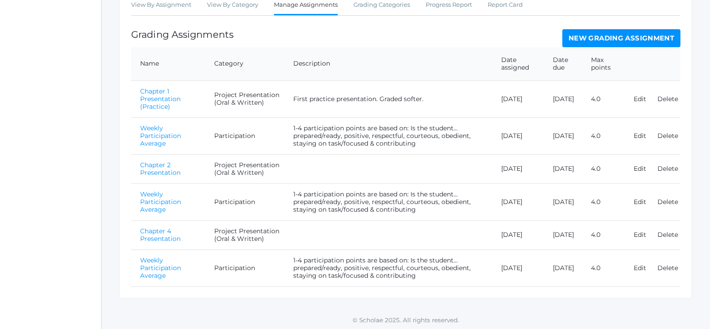
scroll to position [190, 0]
click at [642, 200] on link "Edit" at bounding box center [640, 201] width 13 height 8
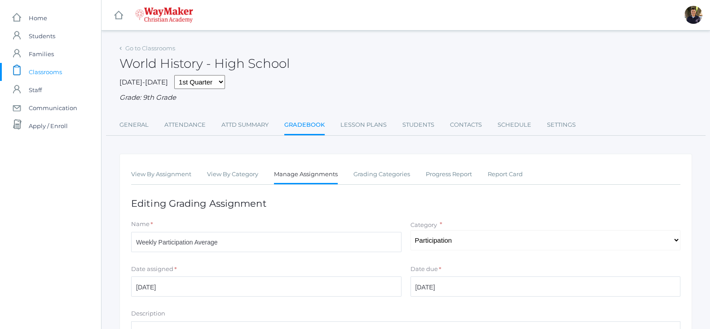
scroll to position [106, 0]
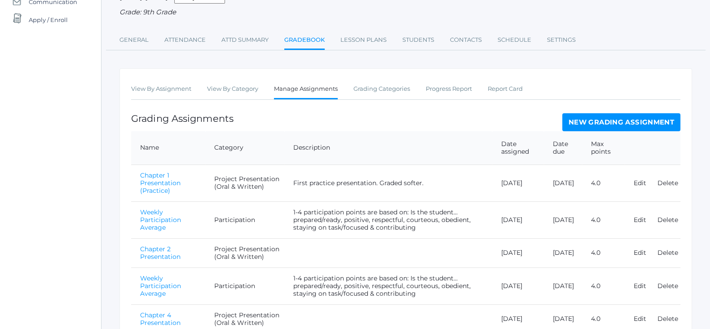
scroll to position [190, 0]
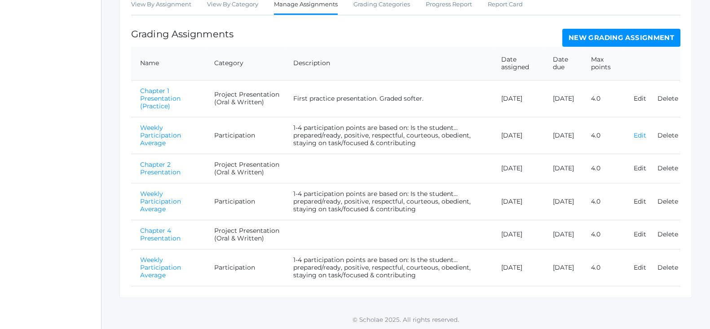
click at [642, 133] on link "Edit" at bounding box center [640, 135] width 13 height 8
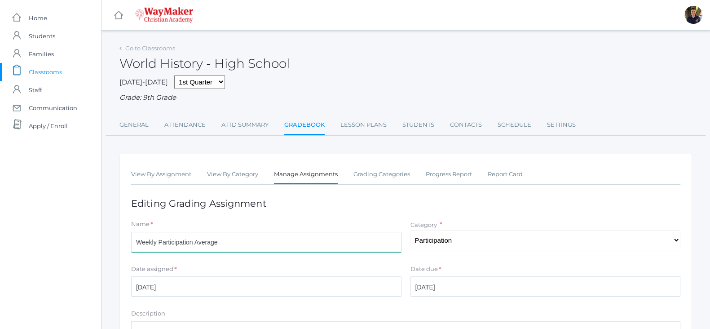
click at [273, 241] on input "Weekly Participation Average" at bounding box center [266, 242] width 270 height 20
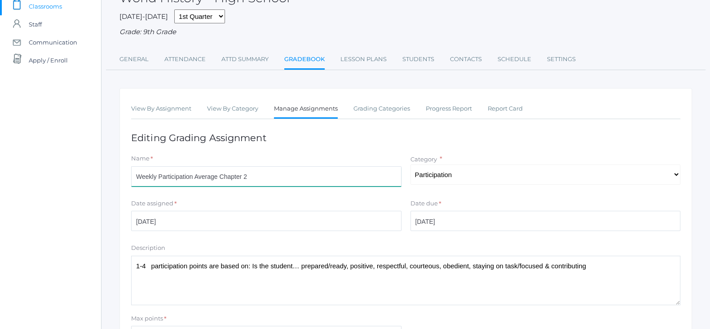
scroll to position [141, 0]
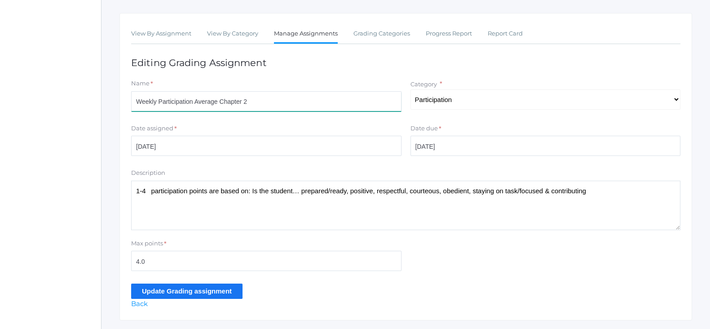
type input "Weekly Participation Average Chapter 2"
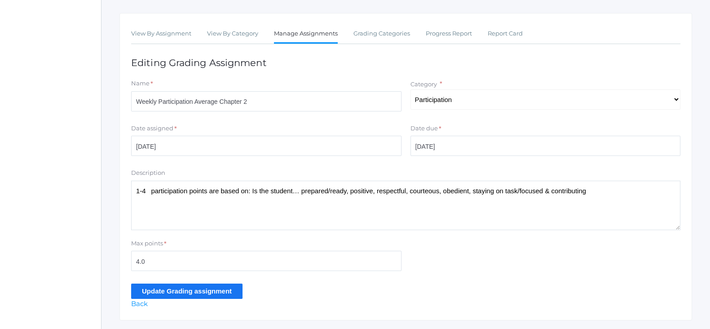
click at [186, 298] on input "Update Grading assignment" at bounding box center [186, 290] width 111 height 15
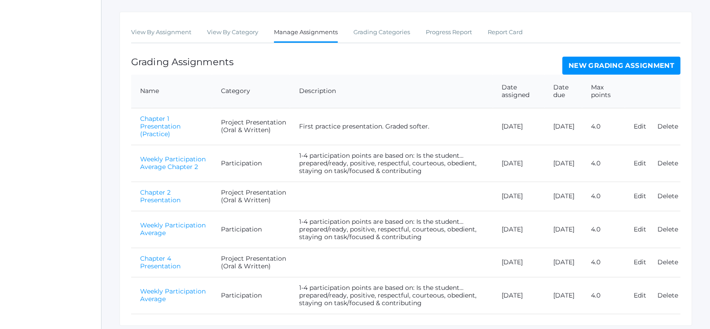
scroll to position [164, 0]
